Goal: Find specific page/section: Find specific page/section

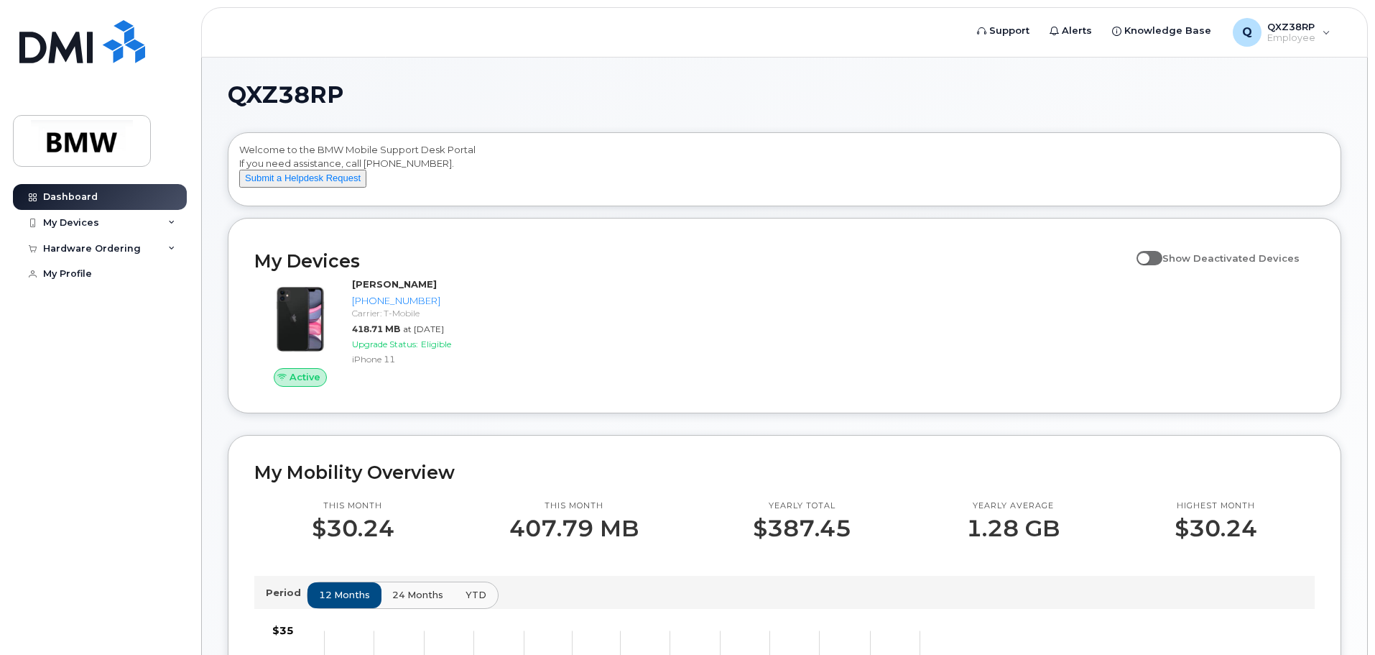
drag, startPoint x: 1340, startPoint y: 5, endPoint x: 647, endPoint y: 87, distance: 697.5
click at [647, 87] on h1 "QXZ38RP" at bounding box center [781, 94] width 1107 height 23
click at [100, 223] on div "My Devices" at bounding box center [100, 223] width 174 height 26
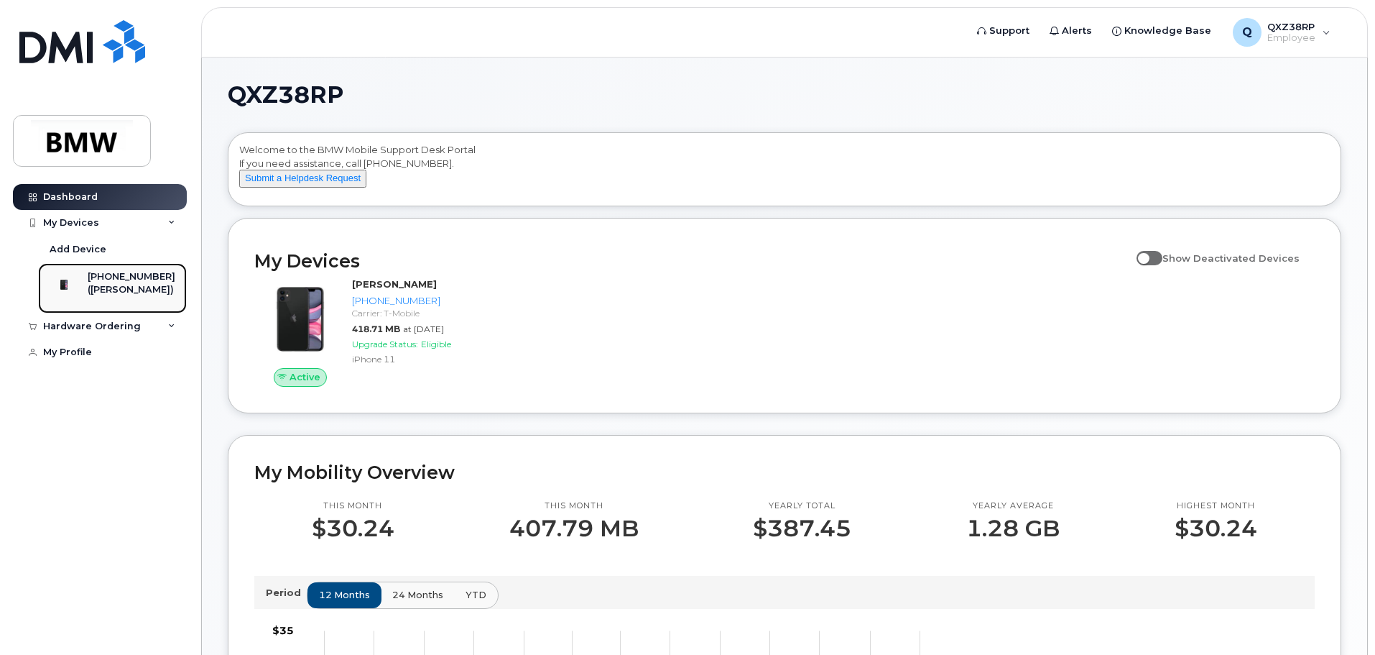
click at [122, 285] on div "([PERSON_NAME])" at bounding box center [132, 289] width 88 height 13
